Goal: Communication & Community: Answer question/provide support

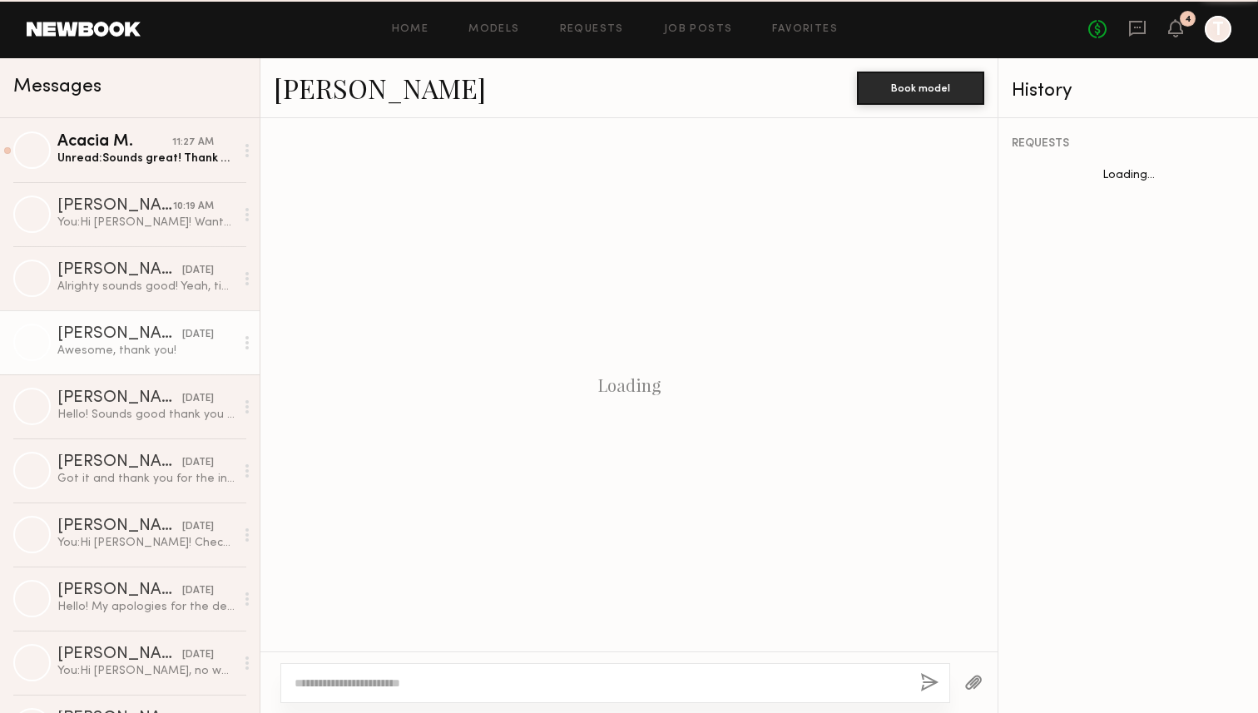
scroll to position [1045, 0]
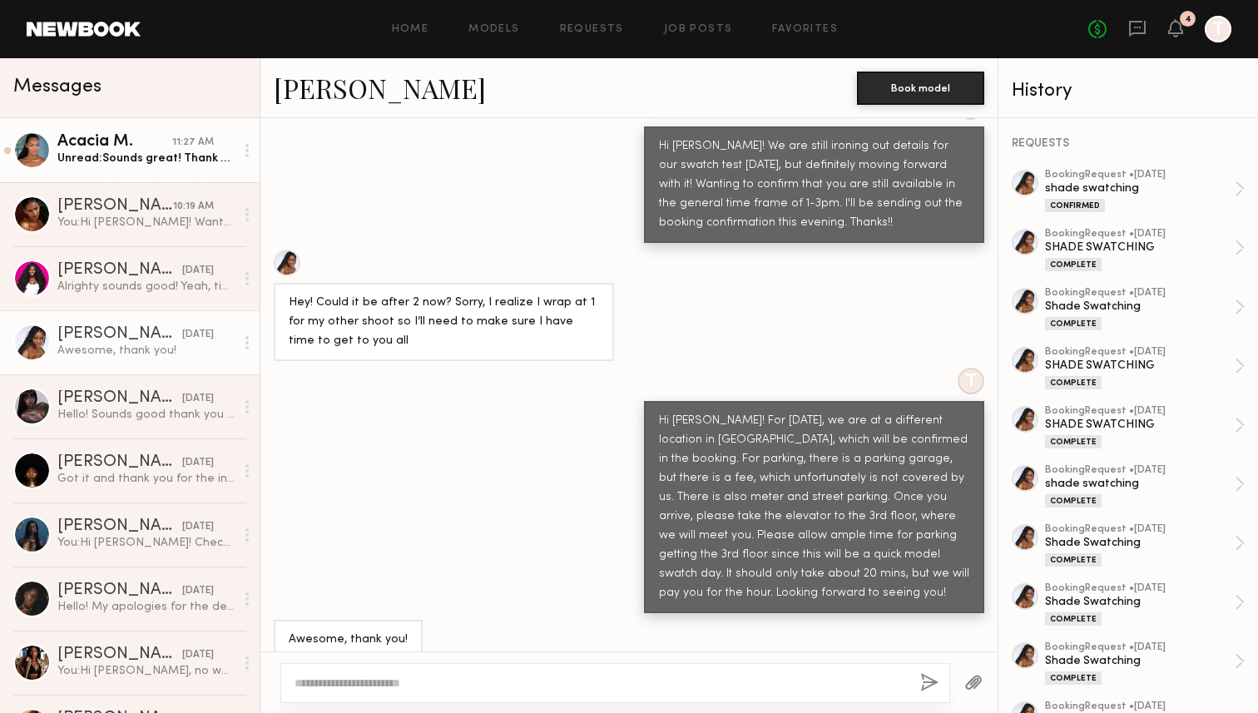
click at [148, 160] on div "Unread: Sounds great! Thank you! 😊" at bounding box center [145, 159] width 177 height 16
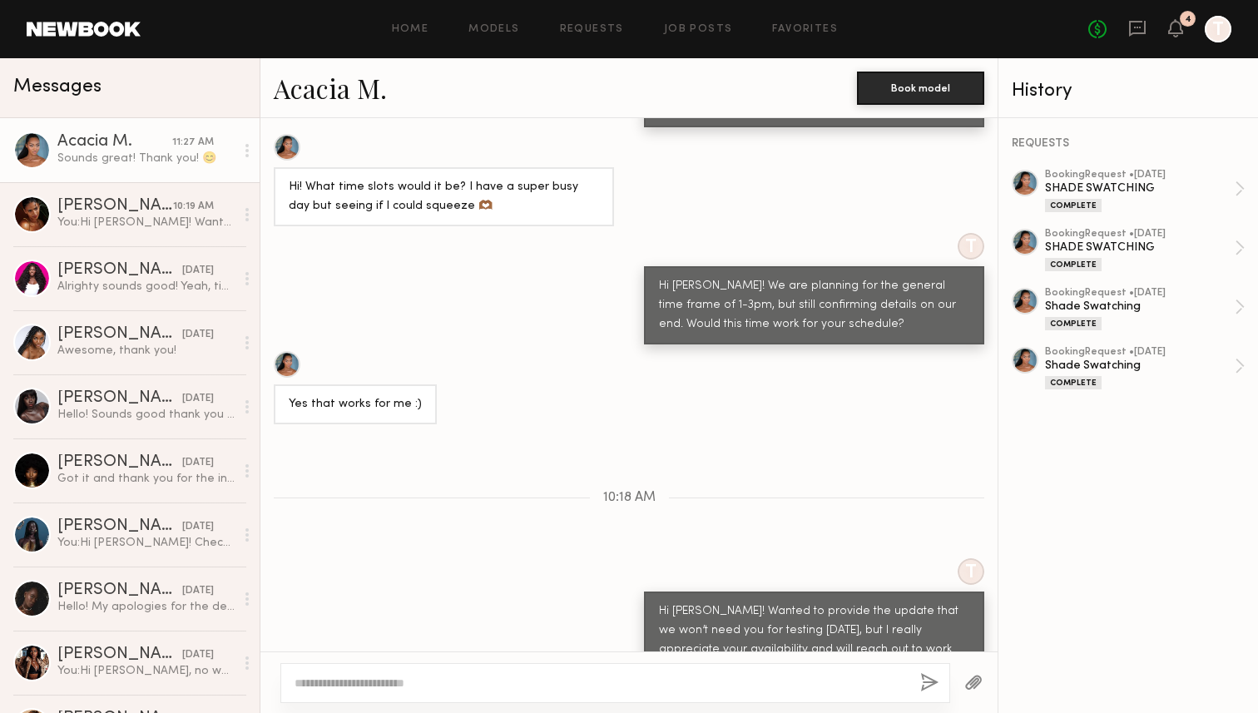
scroll to position [1073, 0]
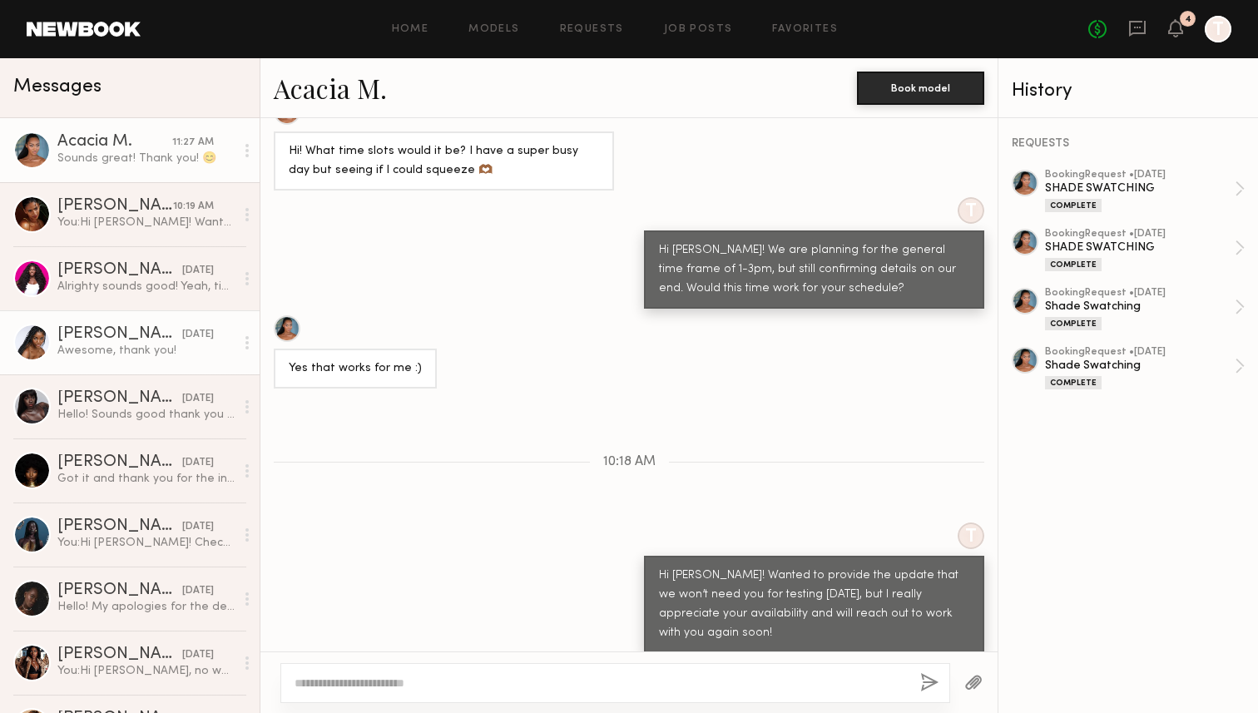
click at [114, 362] on link "[PERSON_NAME] [DATE] Awesome, thank you!" at bounding box center [130, 342] width 260 height 64
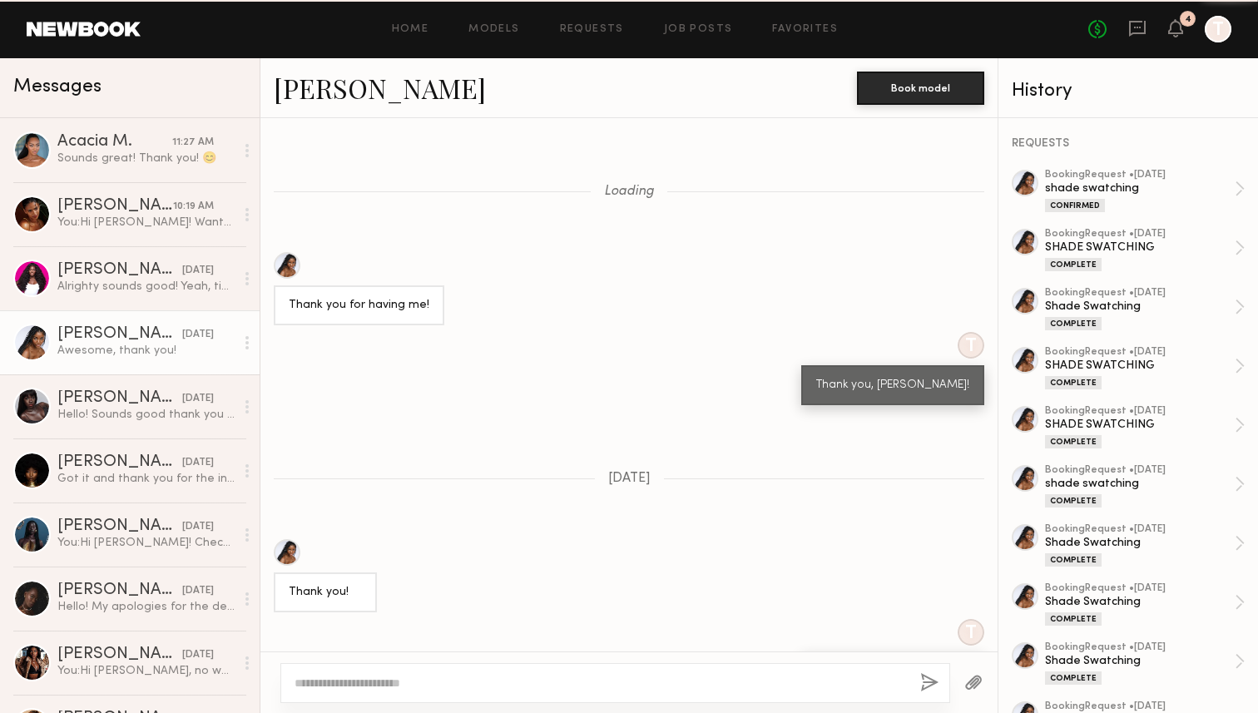
scroll to position [9822, 0]
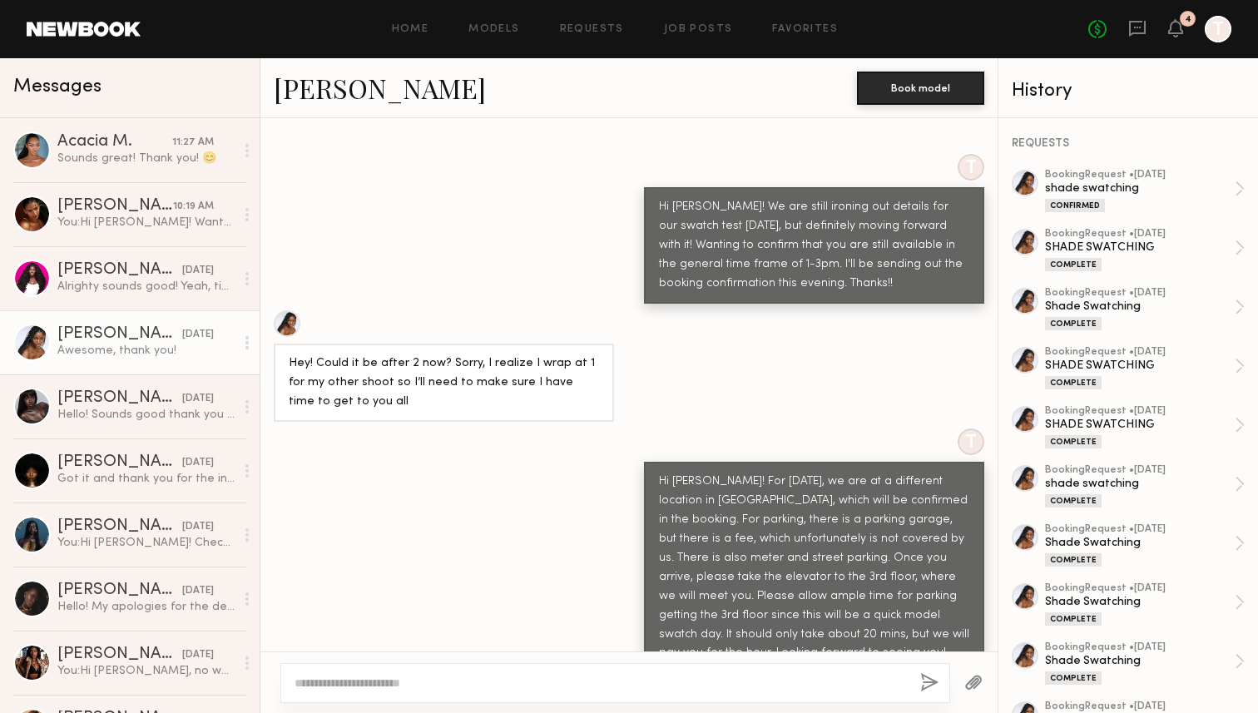
click at [1185, 30] on div "No fees up to $5,000 4 T" at bounding box center [1159, 29] width 143 height 27
click at [1179, 31] on icon at bounding box center [1175, 28] width 13 height 12
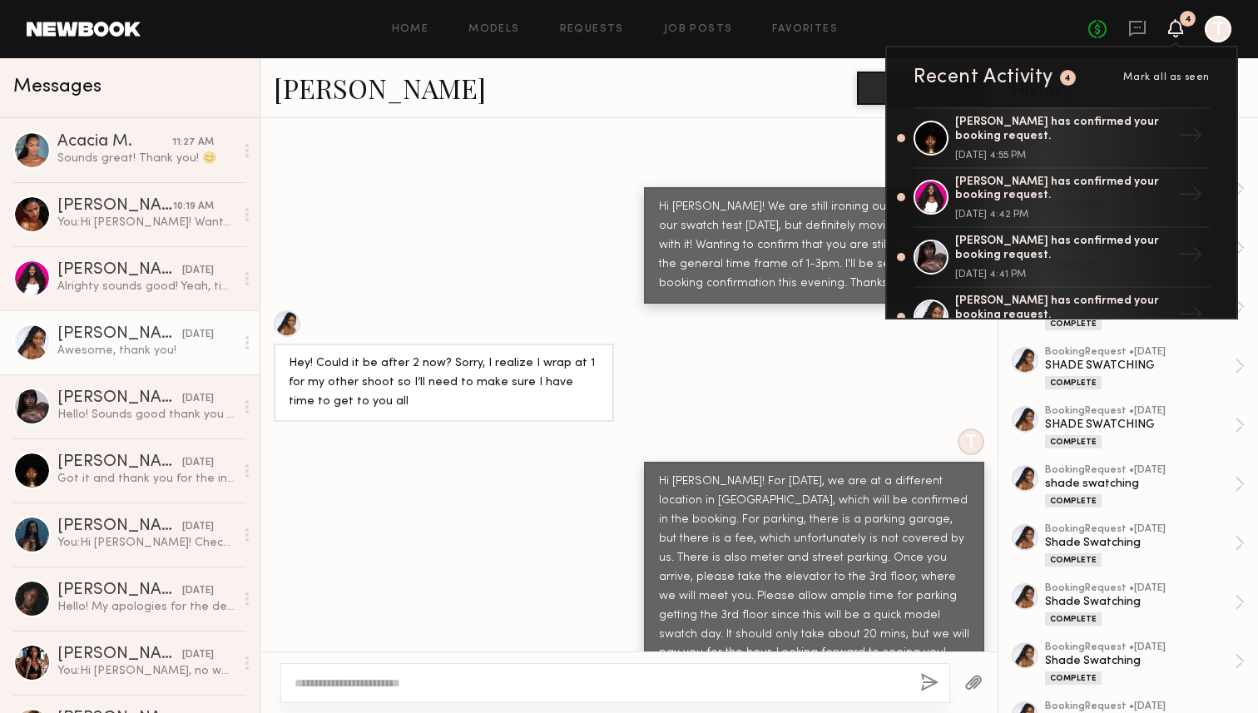
click at [769, 87] on div "[PERSON_NAME]" at bounding box center [565, 88] width 583 height 36
